Goal: Subscribe to service/newsletter

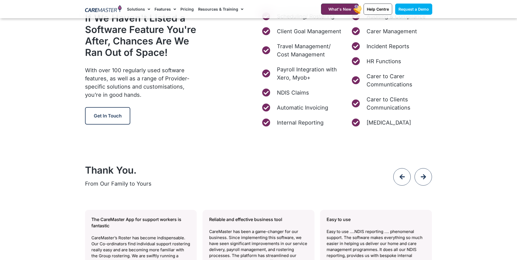
scroll to position [2103, 0]
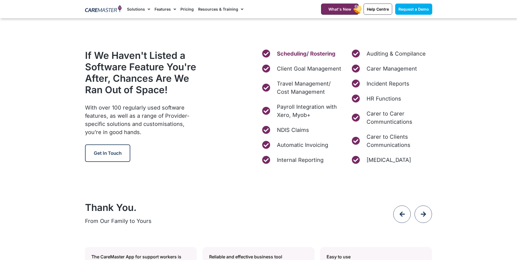
click at [287, 53] on span "Scheduling/ Rostering" at bounding box center [306, 54] width 60 height 8
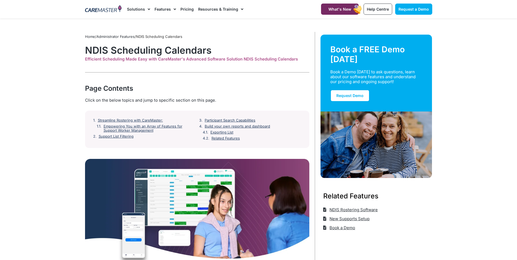
click at [121, 37] on link "Administrator Features" at bounding box center [116, 36] width 38 height 4
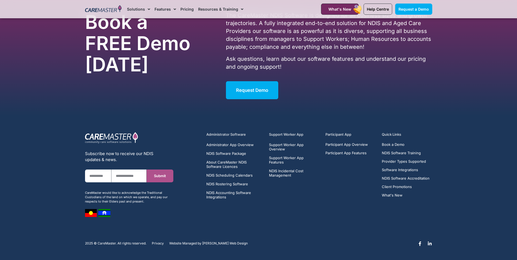
scroll to position [2101, 0]
click at [399, 194] on span "What's New" at bounding box center [392, 195] width 21 height 4
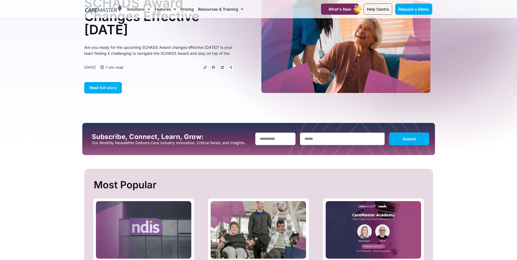
scroll to position [109, 0]
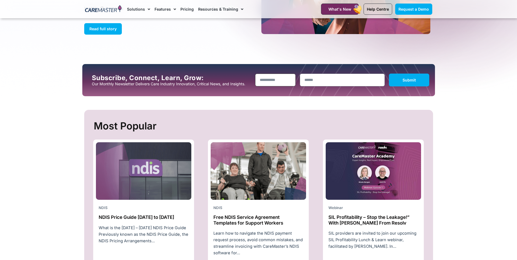
click at [273, 82] on input "Name" at bounding box center [275, 80] width 41 height 13
type input "*****"
click at [330, 81] on input "Email" at bounding box center [342, 80] width 85 height 13
type input "**********"
click at [411, 82] on span "Submit" at bounding box center [409, 80] width 13 height 5
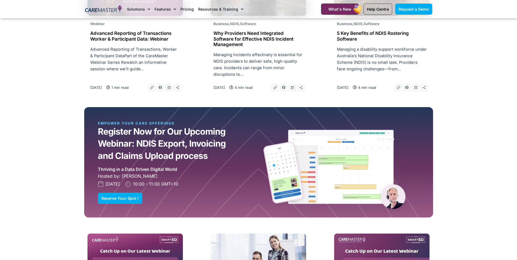
scroll to position [573, 0]
